Goal: Obtain resource: Download file/media

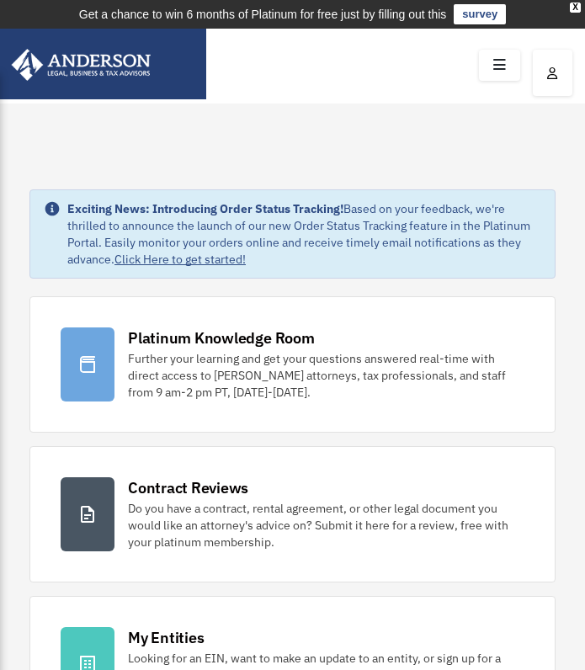
click at [507, 68] on icon at bounding box center [499, 65] width 24 height 26
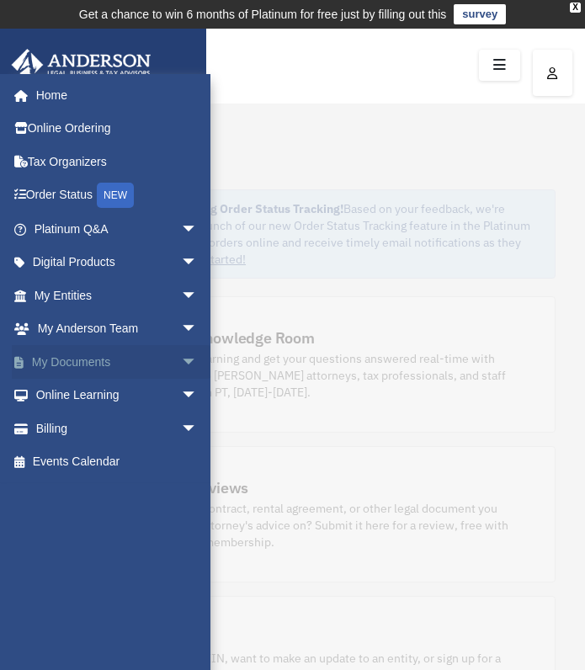
click at [94, 358] on link "My Documents arrow_drop_down" at bounding box center [117, 362] width 211 height 34
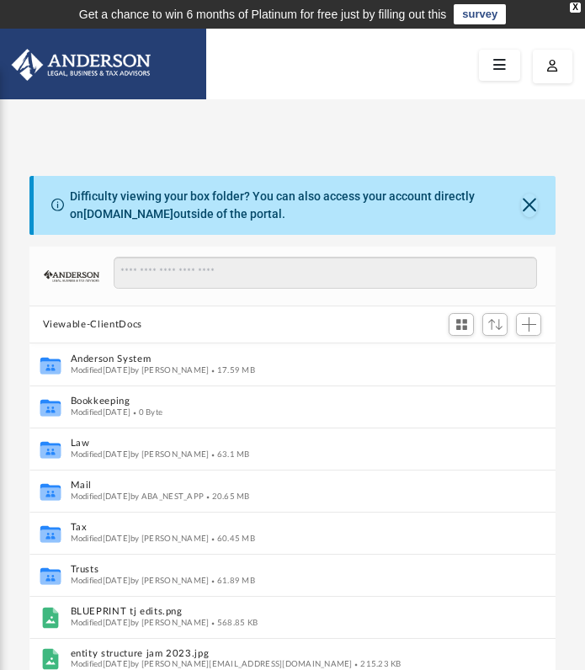
scroll to position [369, 513]
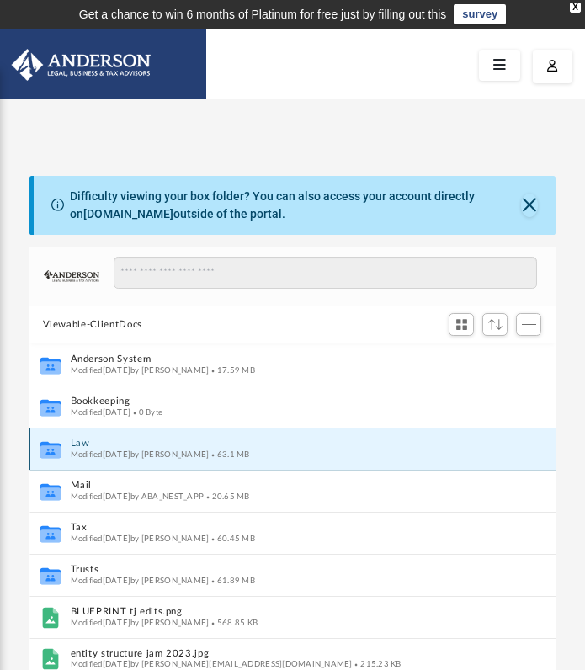
click at [111, 447] on button "Law" at bounding box center [281, 443] width 422 height 11
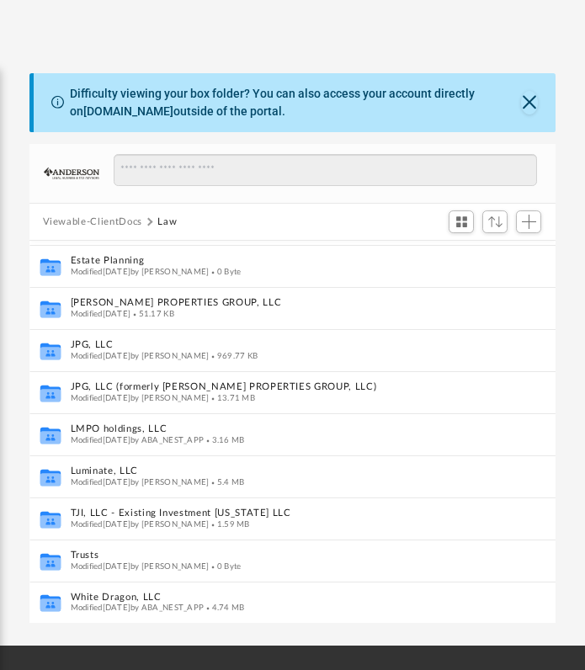
scroll to position [107, 0]
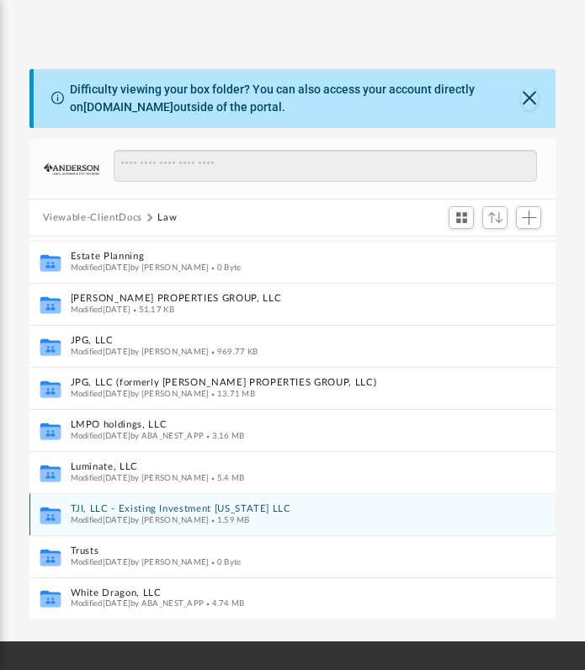
click at [145, 508] on button "TJI, LLC - Existing Investment [US_STATE] LLC" at bounding box center [275, 509] width 410 height 11
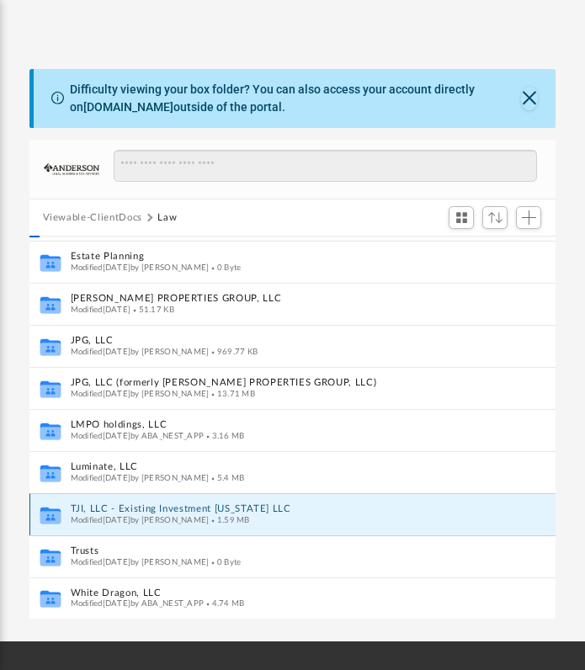
click at [145, 508] on button "TJI, LLC - Existing Investment [US_STATE] LLC" at bounding box center [275, 509] width 410 height 11
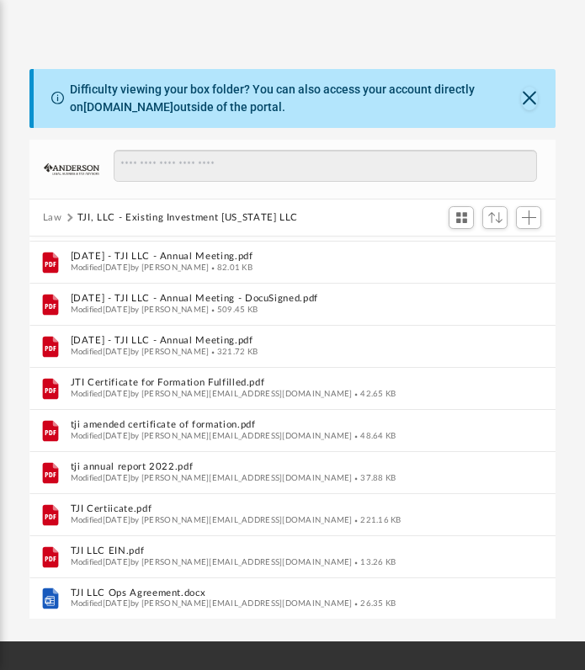
scroll to position [0, 0]
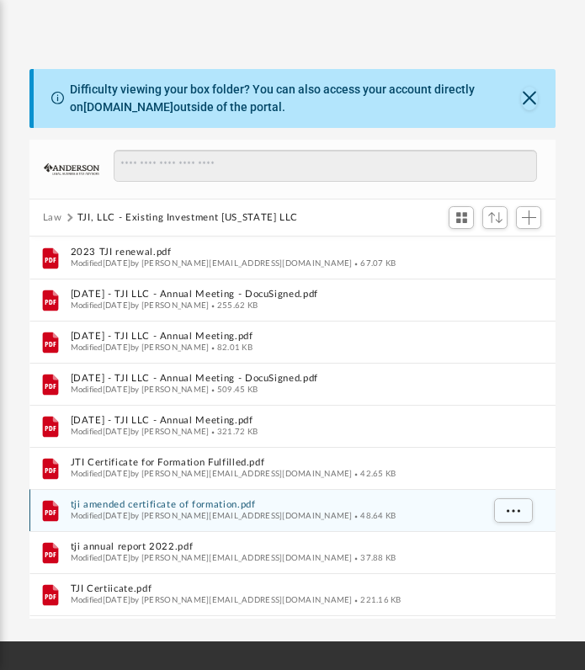
click at [222, 506] on button "tji amended certificate of formation.pdf" at bounding box center [275, 505] width 410 height 11
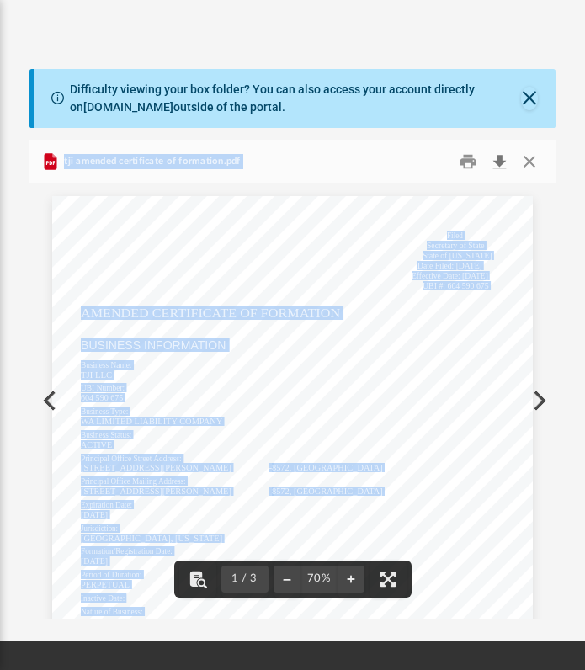
click at [504, 162] on button "Download" at bounding box center [499, 161] width 30 height 26
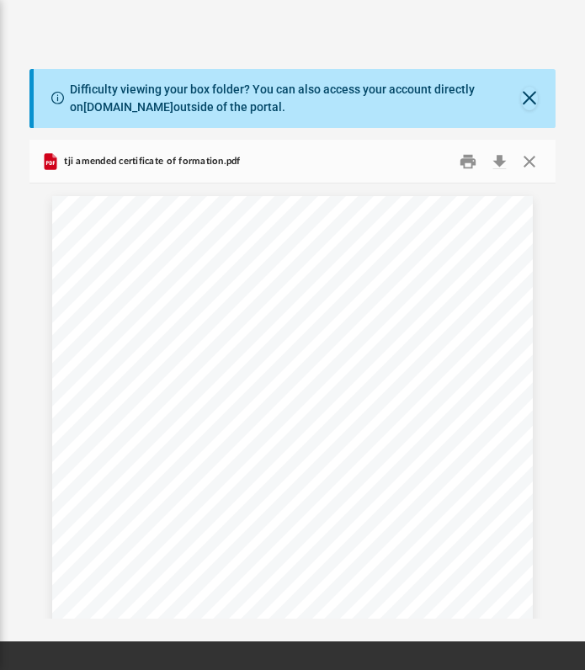
click at [92, 50] on div "Difficulty viewing your box folder? You can also access your account directly o…" at bounding box center [292, 326] width 585 height 585
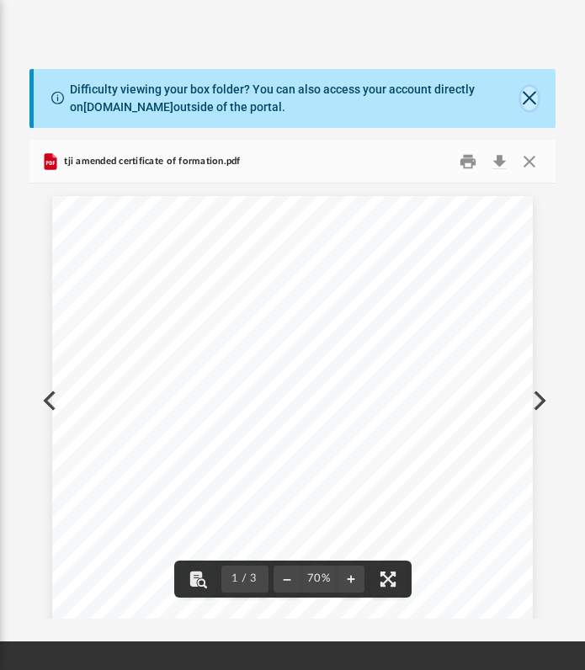
click at [528, 99] on button "Close" at bounding box center [529, 99] width 17 height 24
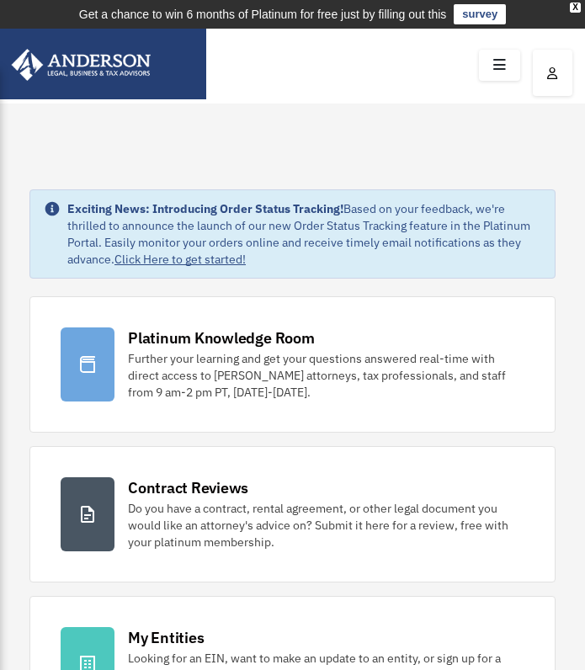
click at [506, 61] on icon at bounding box center [499, 65] width 24 height 26
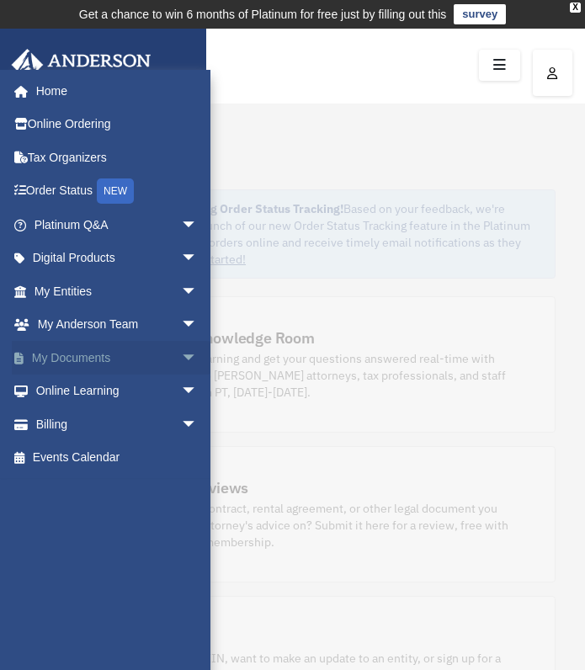
click at [181, 355] on span "arrow_drop_down" at bounding box center [198, 358] width 34 height 34
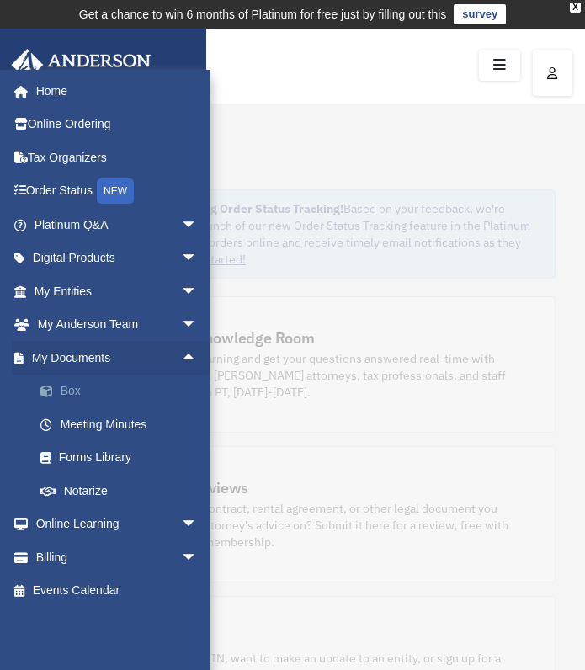
click at [66, 392] on link "Box" at bounding box center [123, 391] width 199 height 34
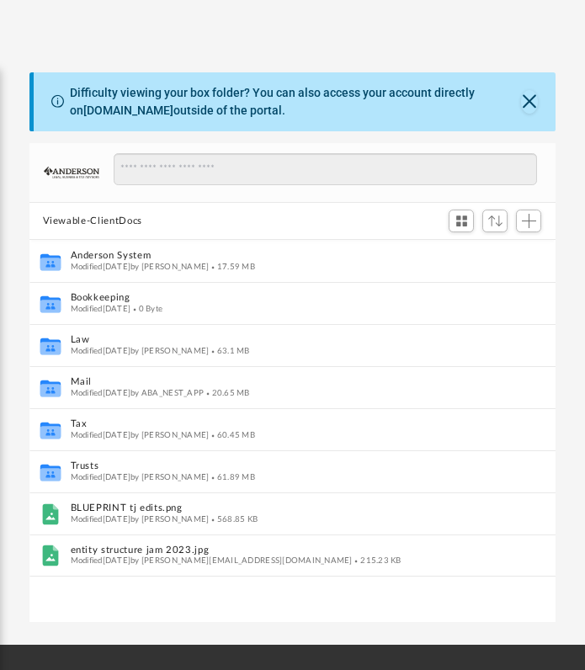
scroll to position [104, 0]
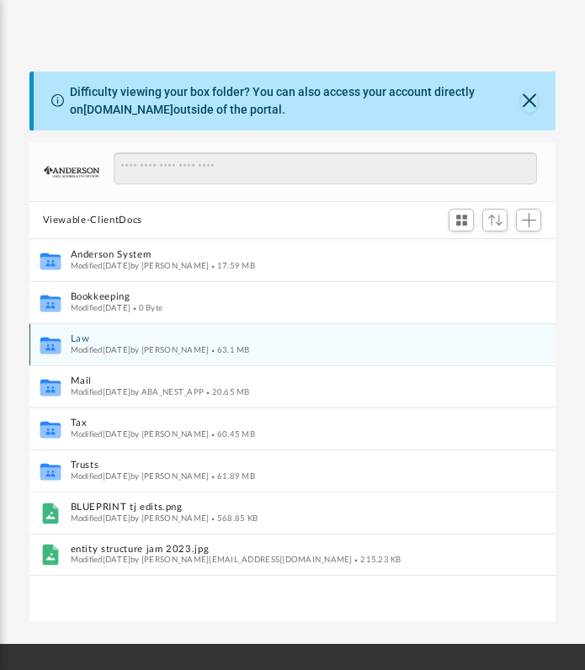
click at [51, 343] on icon "grid" at bounding box center [50, 347] width 20 height 13
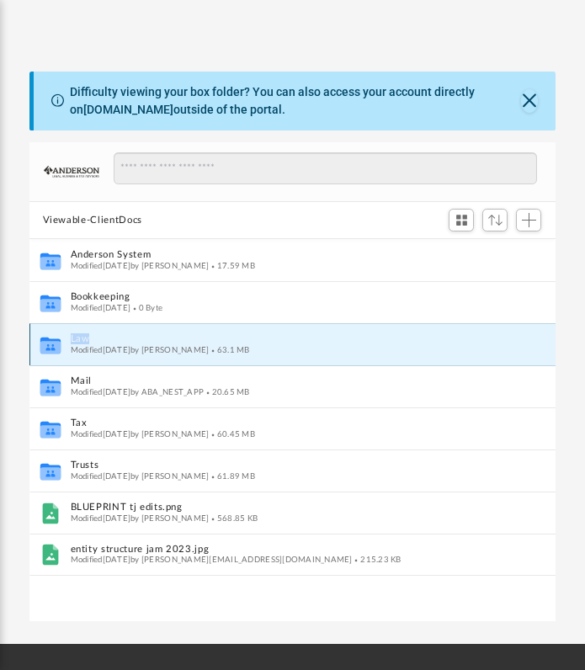
click at [51, 343] on icon "grid" at bounding box center [50, 347] width 20 height 13
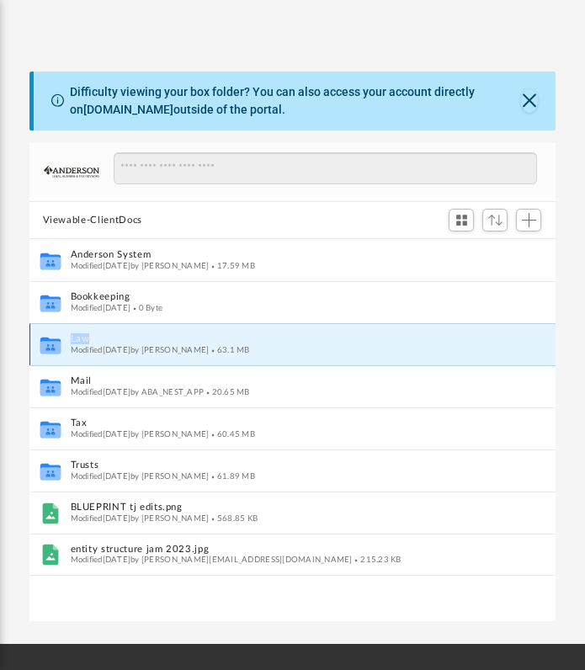
drag, startPoint x: 51, startPoint y: 343, endPoint x: 128, endPoint y: 332, distance: 77.3
click at [128, 332] on div "Collaborated Folder Law Modified [DATE] by [PERSON_NAME] 63.1 MB" at bounding box center [292, 344] width 527 height 42
click at [128, 334] on button "Law" at bounding box center [281, 339] width 422 height 11
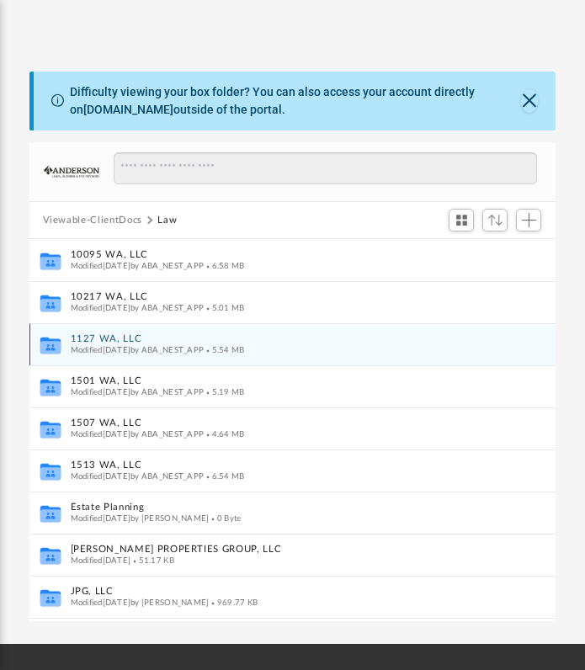
click at [128, 332] on div "Collaborated Folder 1127 WA, LLC Modified Mon Jan 13 2025 by ABA_NEST_APP 5.54 …" at bounding box center [292, 344] width 527 height 42
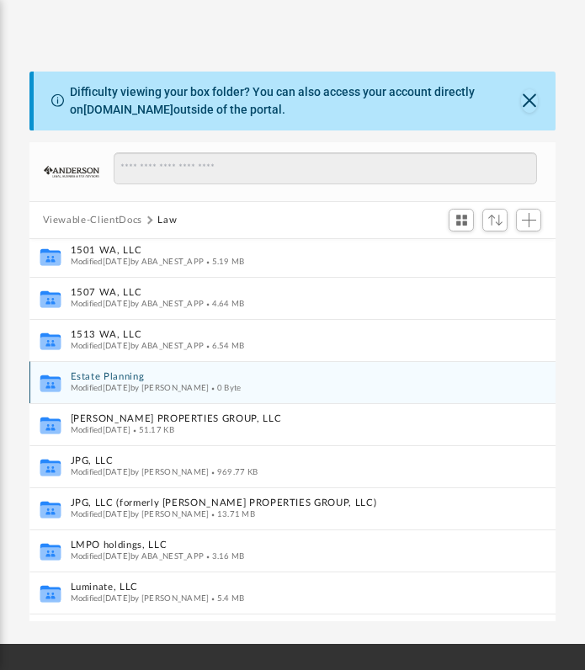
scroll to position [248, 0]
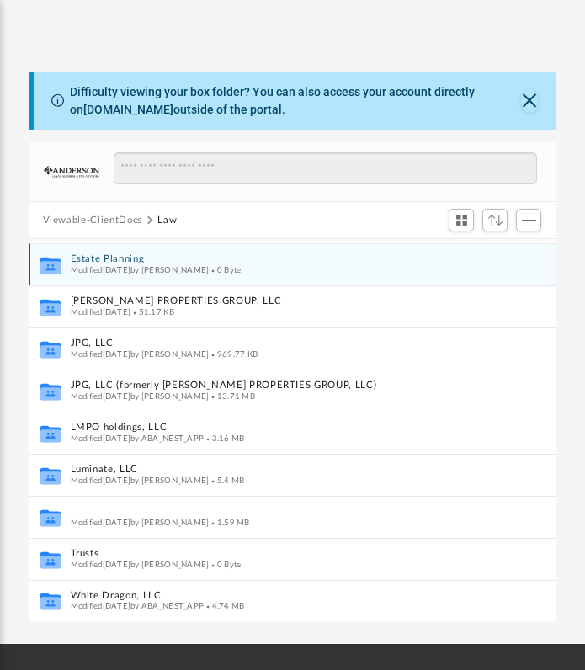
click at [93, 514] on button "TJI, LLC - Existing Investment [US_STATE] LLC" at bounding box center [275, 511] width 410 height 11
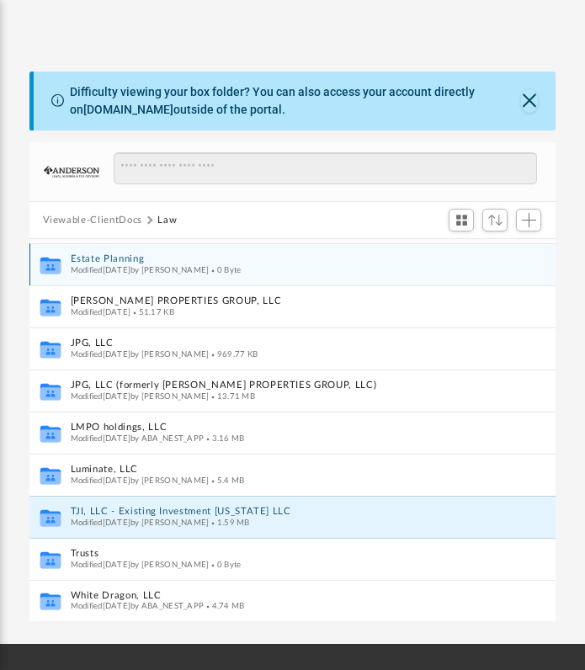
click at [93, 514] on button "TJI, LLC - Existing Investment [US_STATE] LLC" at bounding box center [275, 511] width 410 height 11
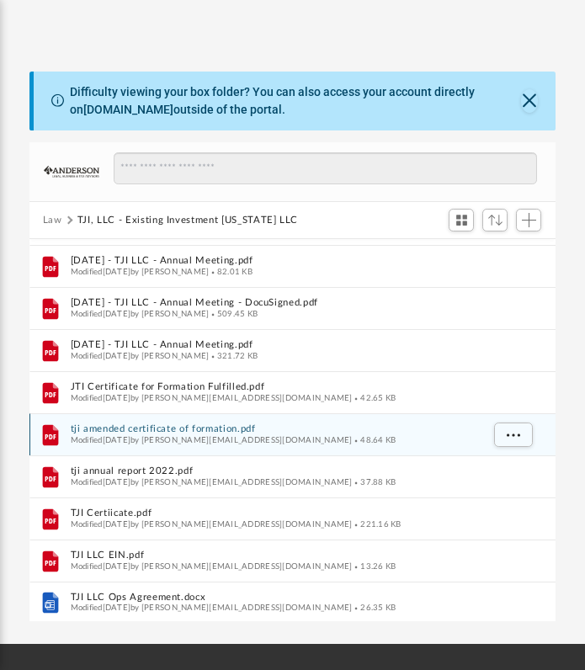
scroll to position [80, 0]
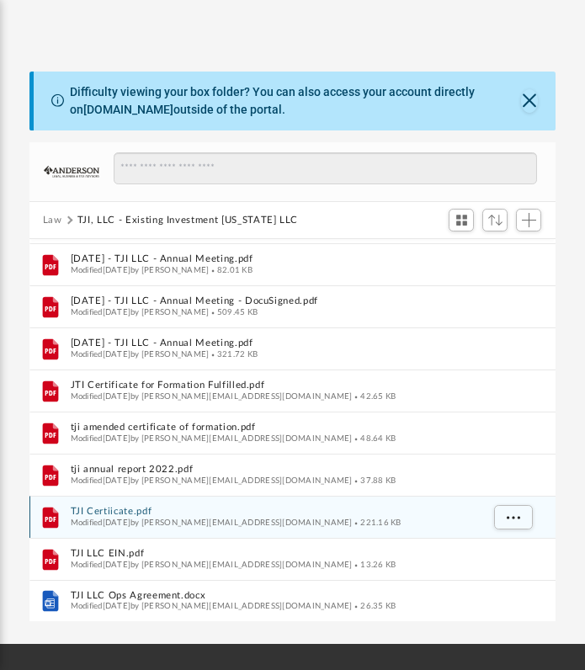
click at [192, 513] on button "TJI Certiicate.pdf" at bounding box center [275, 511] width 410 height 11
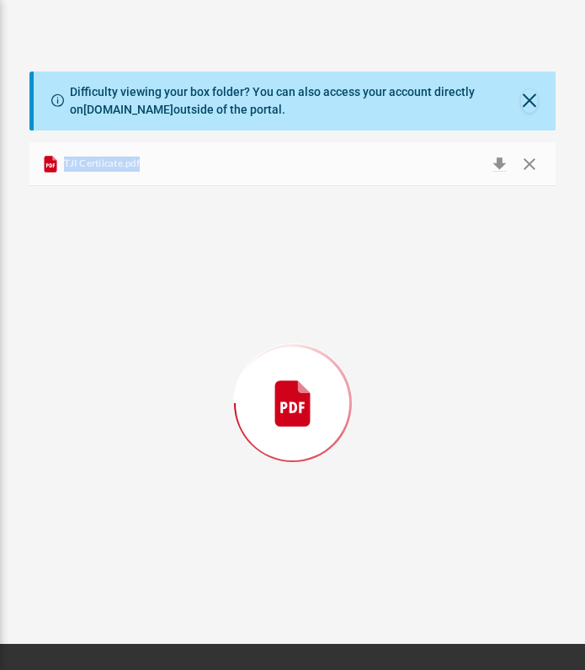
click at [192, 513] on div "Preview" at bounding box center [292, 403] width 527 height 434
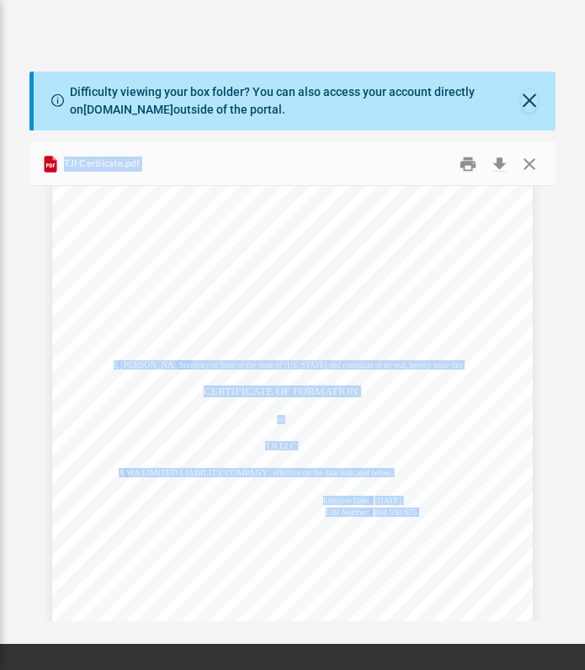
scroll to position [0, 0]
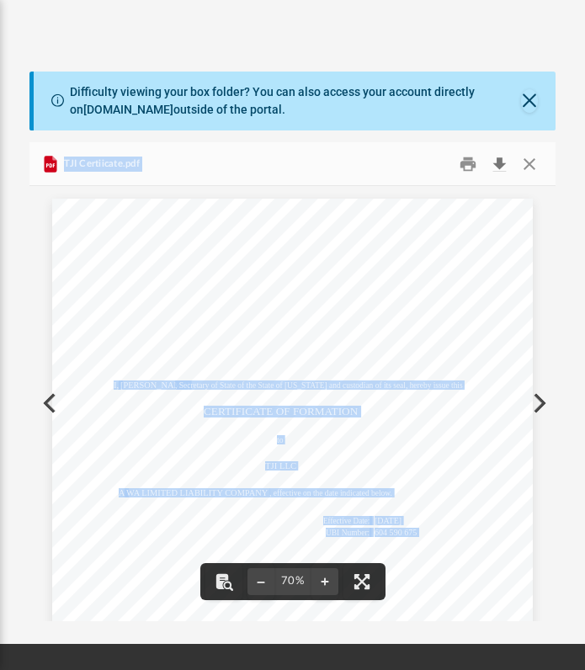
click at [502, 160] on button "Download" at bounding box center [499, 164] width 30 height 26
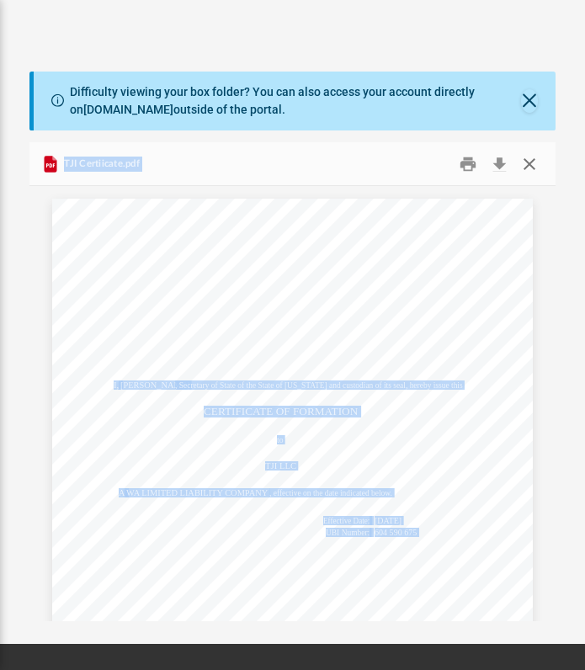
click at [534, 167] on button "Close" at bounding box center [529, 164] width 30 height 26
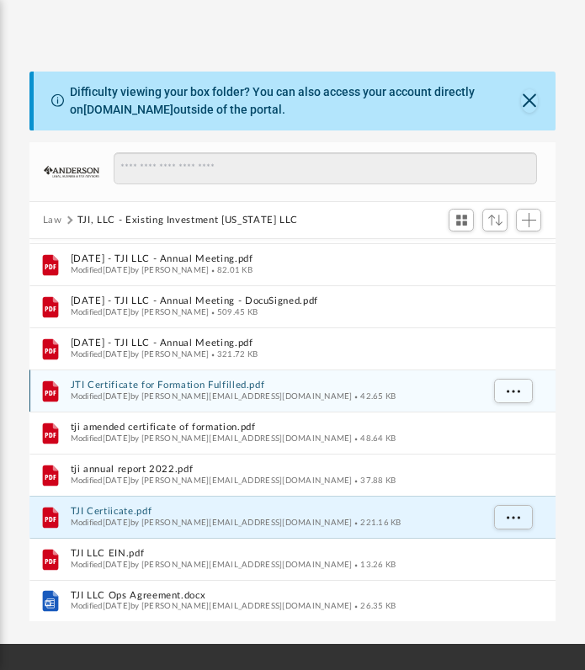
click at [178, 392] on span "Modified Fri Dec 30 2022 by tjongeward@gmail.com" at bounding box center [211, 396] width 282 height 8
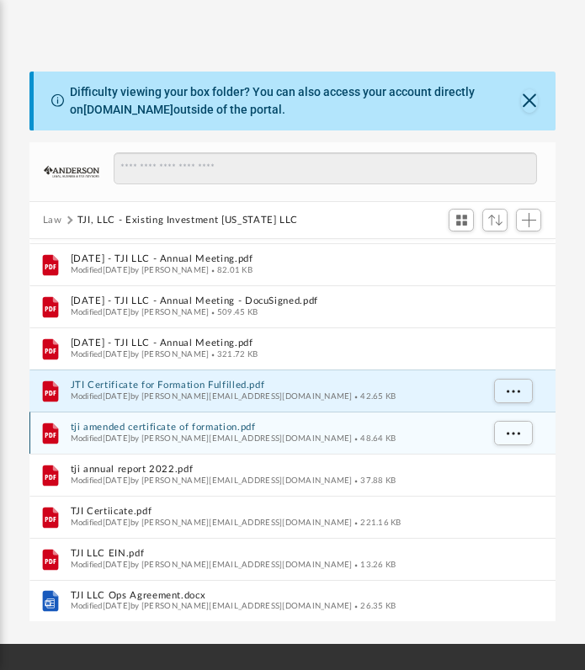
click at [132, 433] on div "Modified Fri Dec 30 2022 by tjongeward@gmail.com 48.64 KB" at bounding box center [275, 438] width 410 height 11
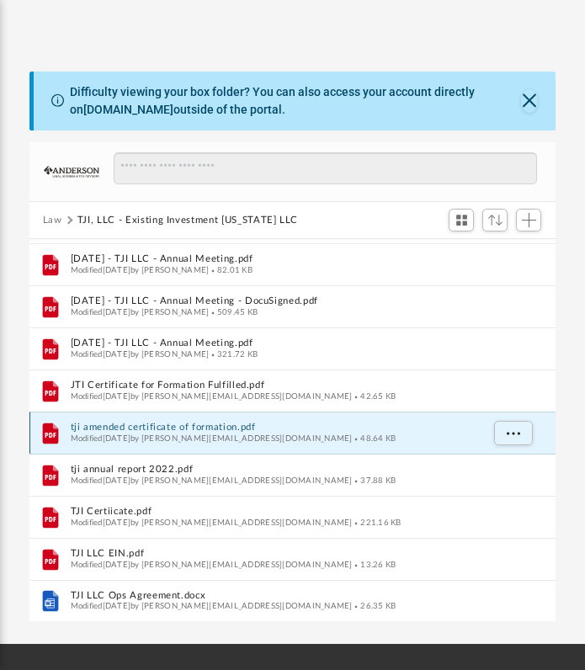
click at [132, 433] on div "Modified Fri Dec 30 2022 by tjongeward@gmail.com 48.64 KB" at bounding box center [275, 438] width 410 height 11
click at [112, 427] on button "tji amended certificate of formation.pdf" at bounding box center [275, 427] width 410 height 11
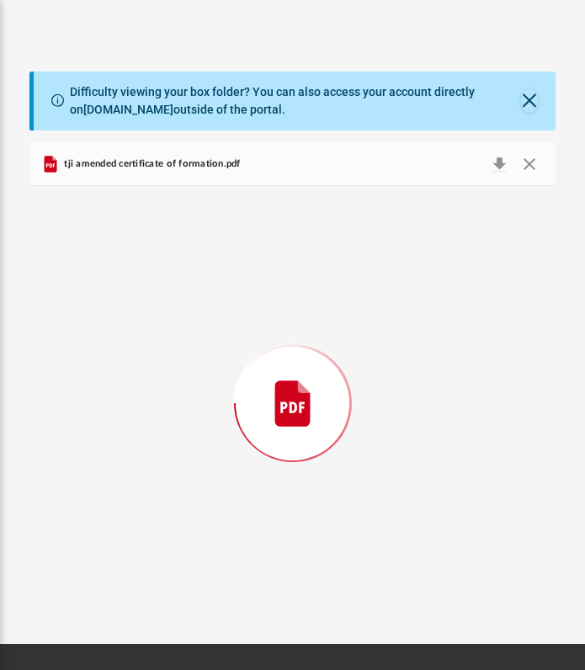
click at [112, 427] on div "Preview" at bounding box center [292, 403] width 527 height 434
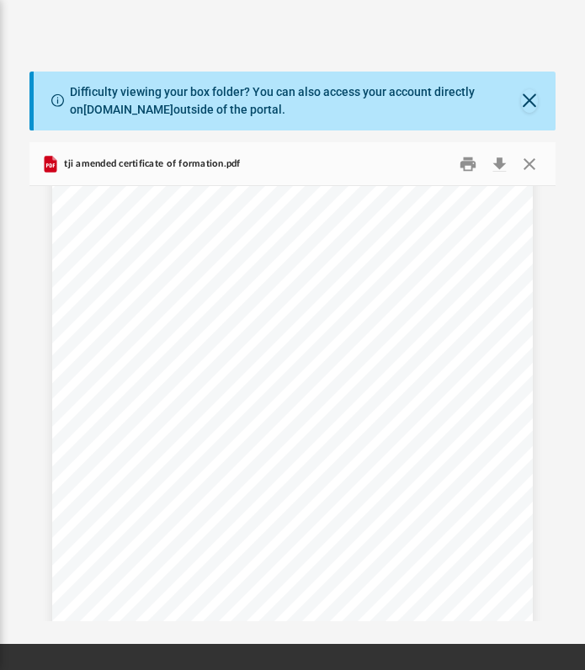
scroll to position [824, 0]
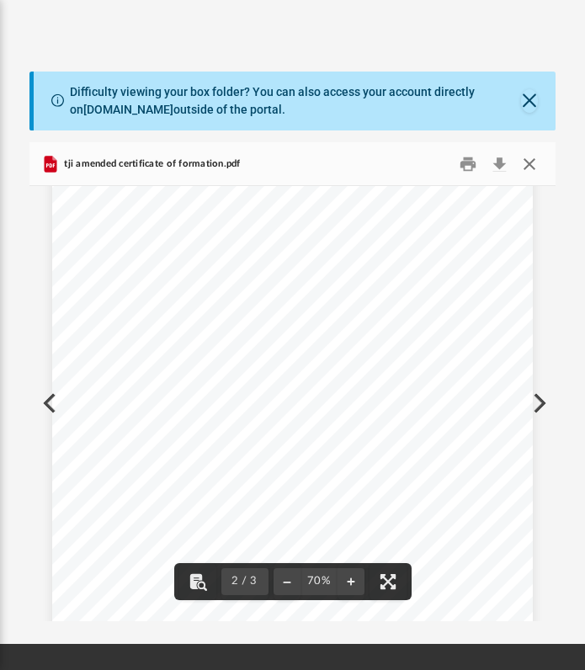
click at [532, 164] on button "Close" at bounding box center [529, 164] width 30 height 26
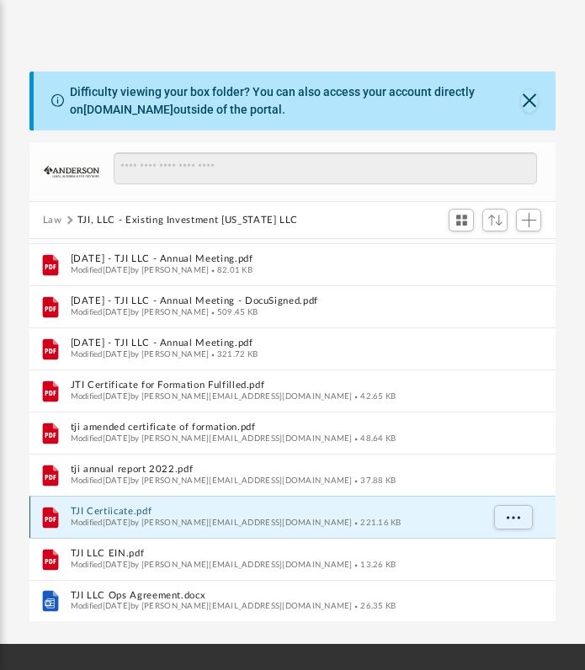
click at [207, 512] on button "TJI Certiicate.pdf" at bounding box center [275, 511] width 410 height 11
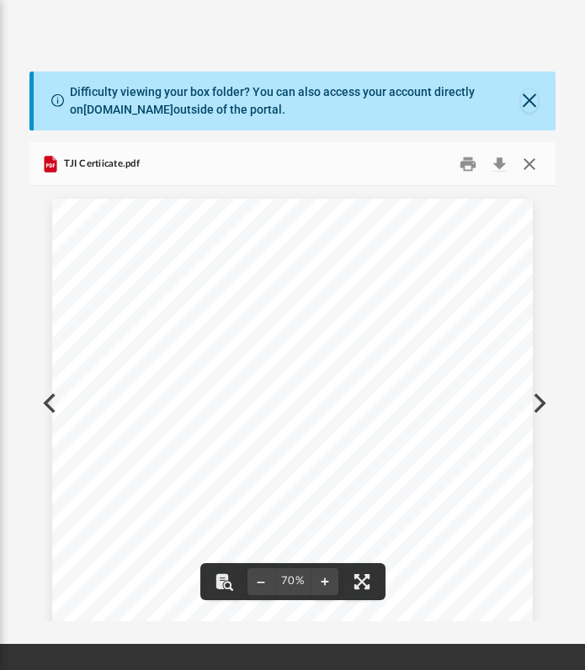
click at [532, 162] on button "Close" at bounding box center [529, 164] width 30 height 26
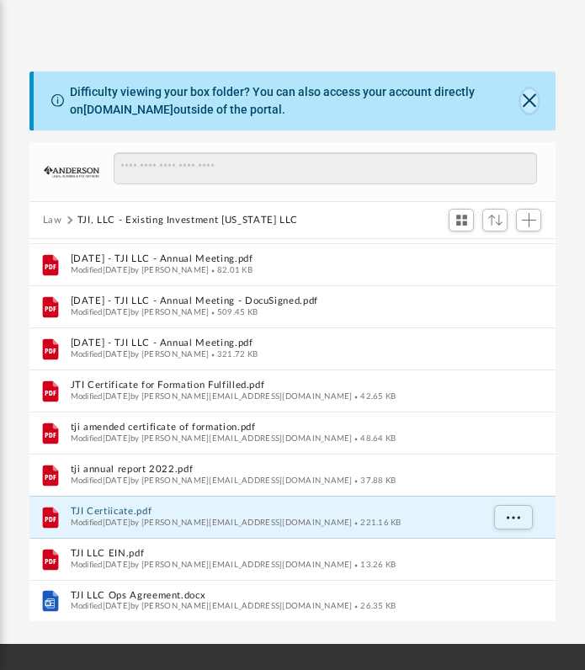
click at [529, 103] on button "Close" at bounding box center [529, 101] width 17 height 24
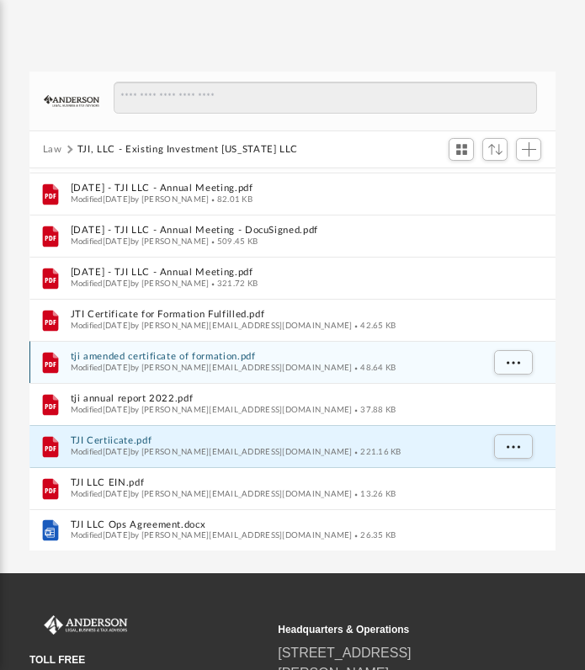
scroll to position [0, 0]
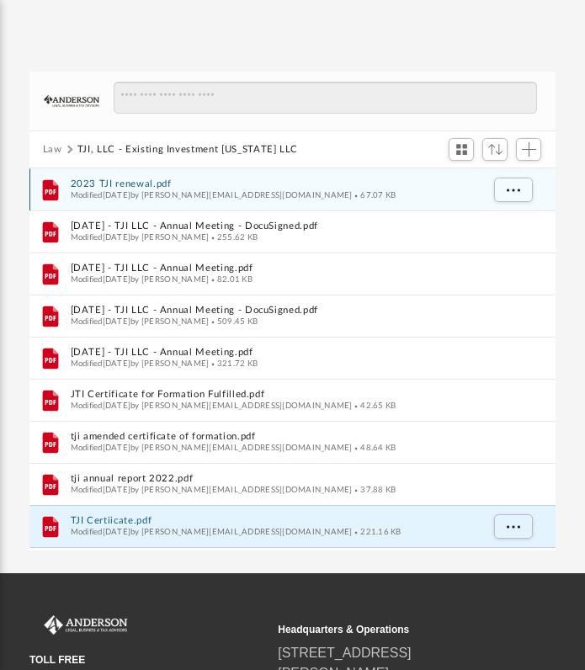
click at [274, 190] on div "Modified Fri Apr 28 2023 by tjongeward@gmail.com 67.07 KB" at bounding box center [275, 195] width 410 height 11
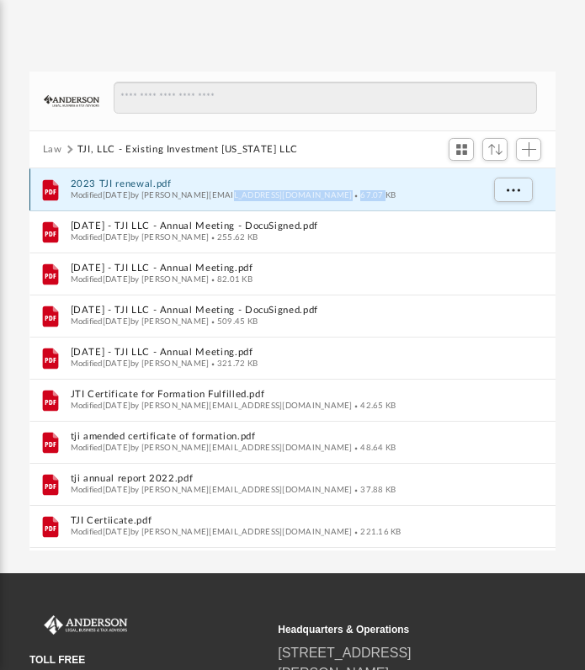
click at [274, 190] on div "Modified Fri Apr 28 2023 by tjongeward@gmail.com 67.07 KB" at bounding box center [275, 195] width 410 height 11
drag, startPoint x: 274, startPoint y: 189, endPoint x: 181, endPoint y: 188, distance: 93.4
click at [181, 188] on div "2023 TJI renewal.pdf Modified Fri Apr 28 2023 by tjongeward@gmail.com 67.07 KB" at bounding box center [275, 190] width 410 height 22
click at [181, 190] on div "Modified Fri Apr 28 2023 by tjongeward@gmail.com 67.07 KB" at bounding box center [275, 195] width 410 height 11
drag, startPoint x: 181, startPoint y: 188, endPoint x: 354, endPoint y: 192, distance: 173.3
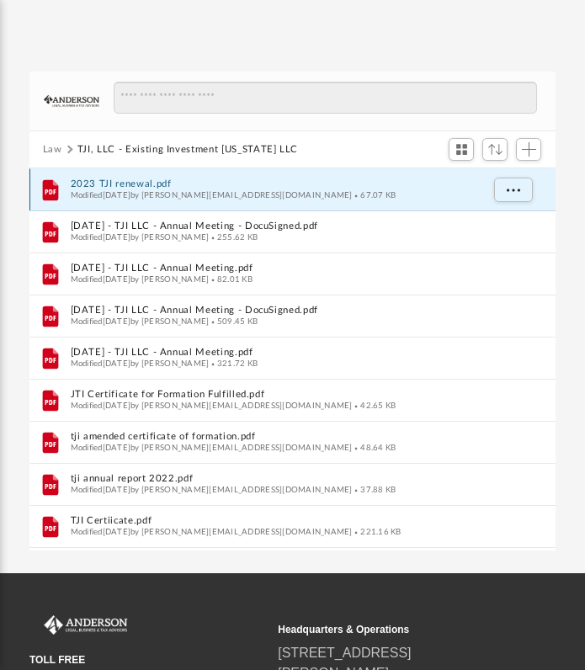
click at [354, 192] on div "Modified Fri Apr 28 2023 by tjongeward@gmail.com 67.07 KB" at bounding box center [275, 195] width 410 height 11
click at [93, 183] on button "2023 TJI renewal.pdf" at bounding box center [275, 184] width 410 height 11
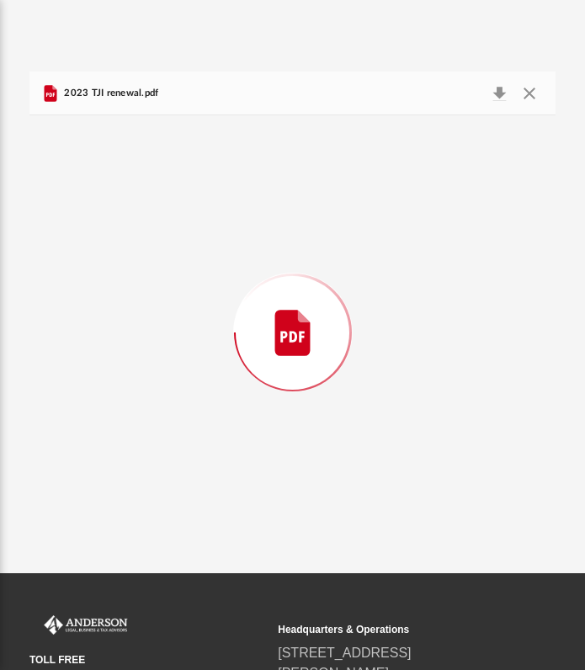
click at [93, 183] on div "Preview" at bounding box center [292, 332] width 527 height 434
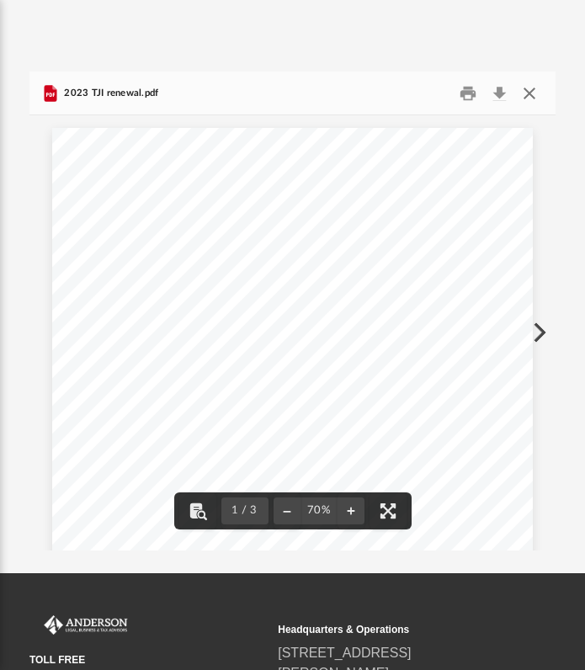
click at [533, 96] on button "Close" at bounding box center [529, 93] width 30 height 26
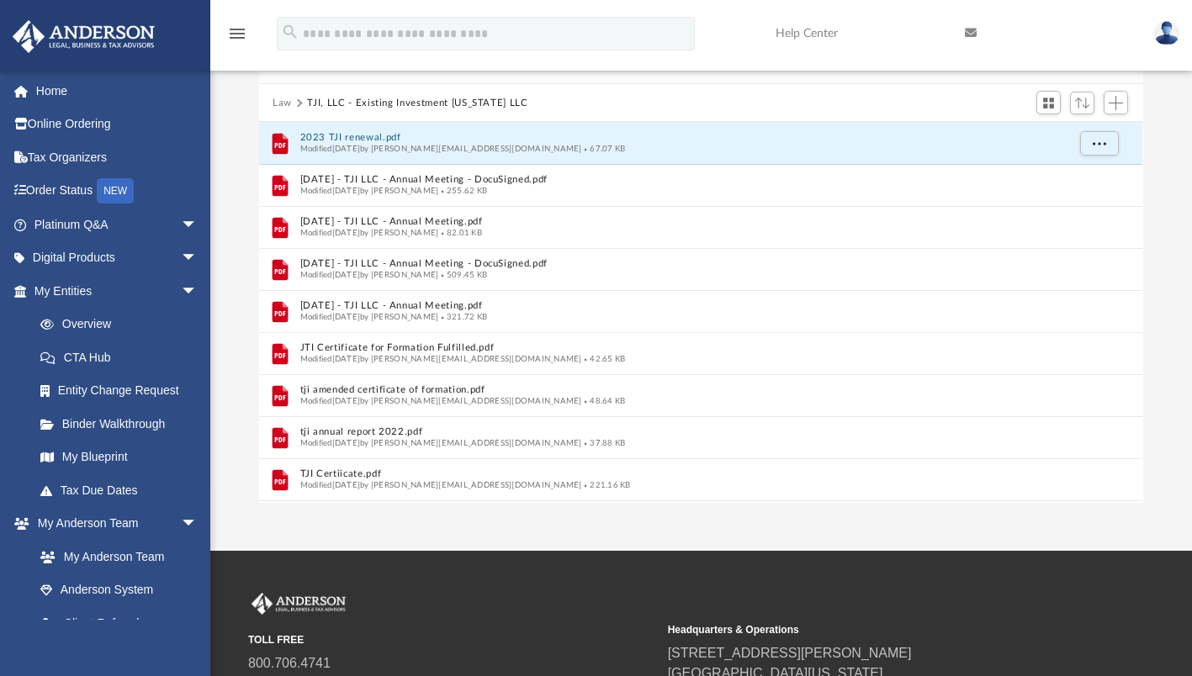
scroll to position [13, 13]
